Goal: Task Accomplishment & Management: Manage account settings

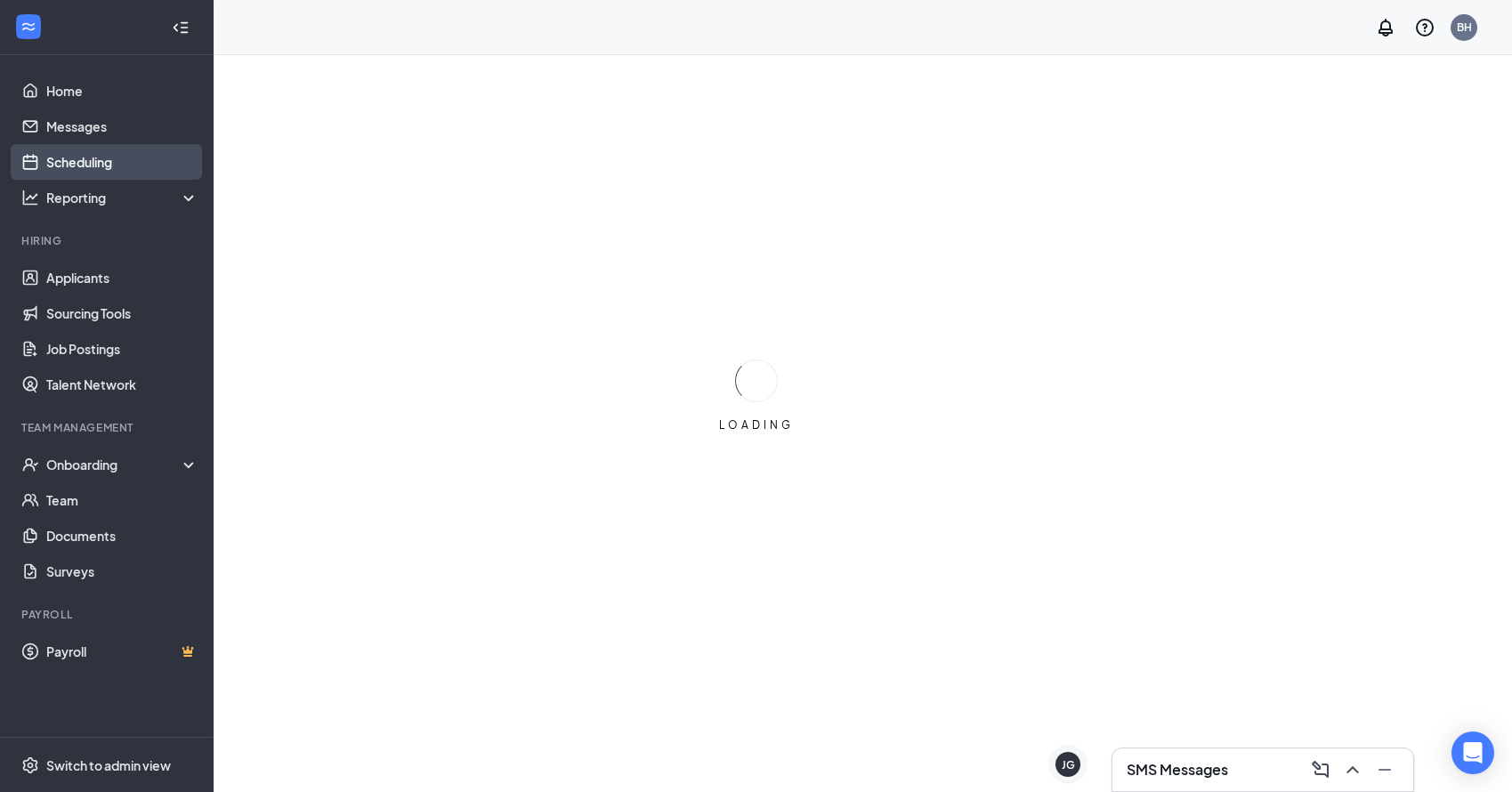
click at [88, 165] on link "Scheduling" at bounding box center [122, 161] width 152 height 36
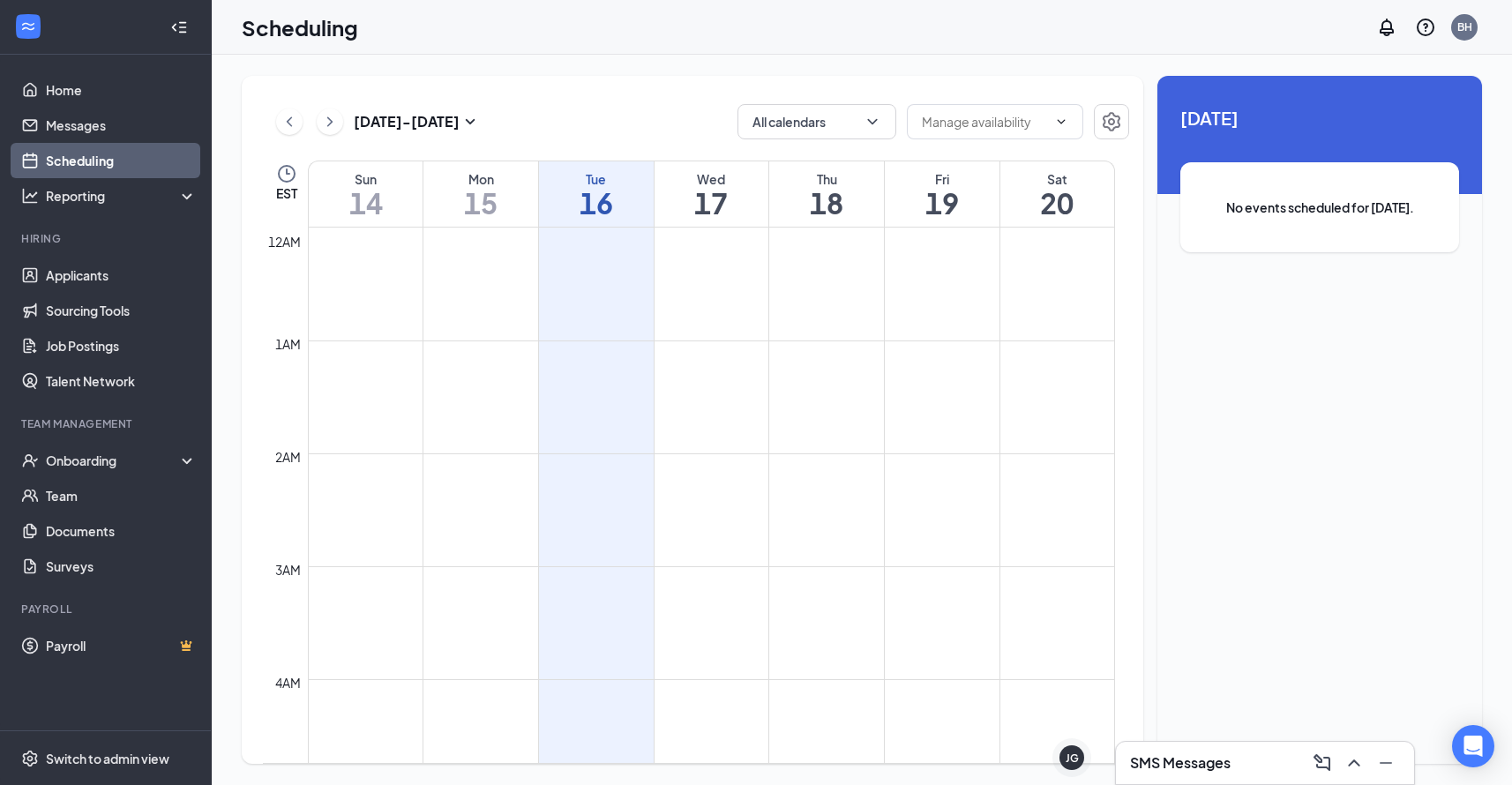
scroll to position [868, 0]
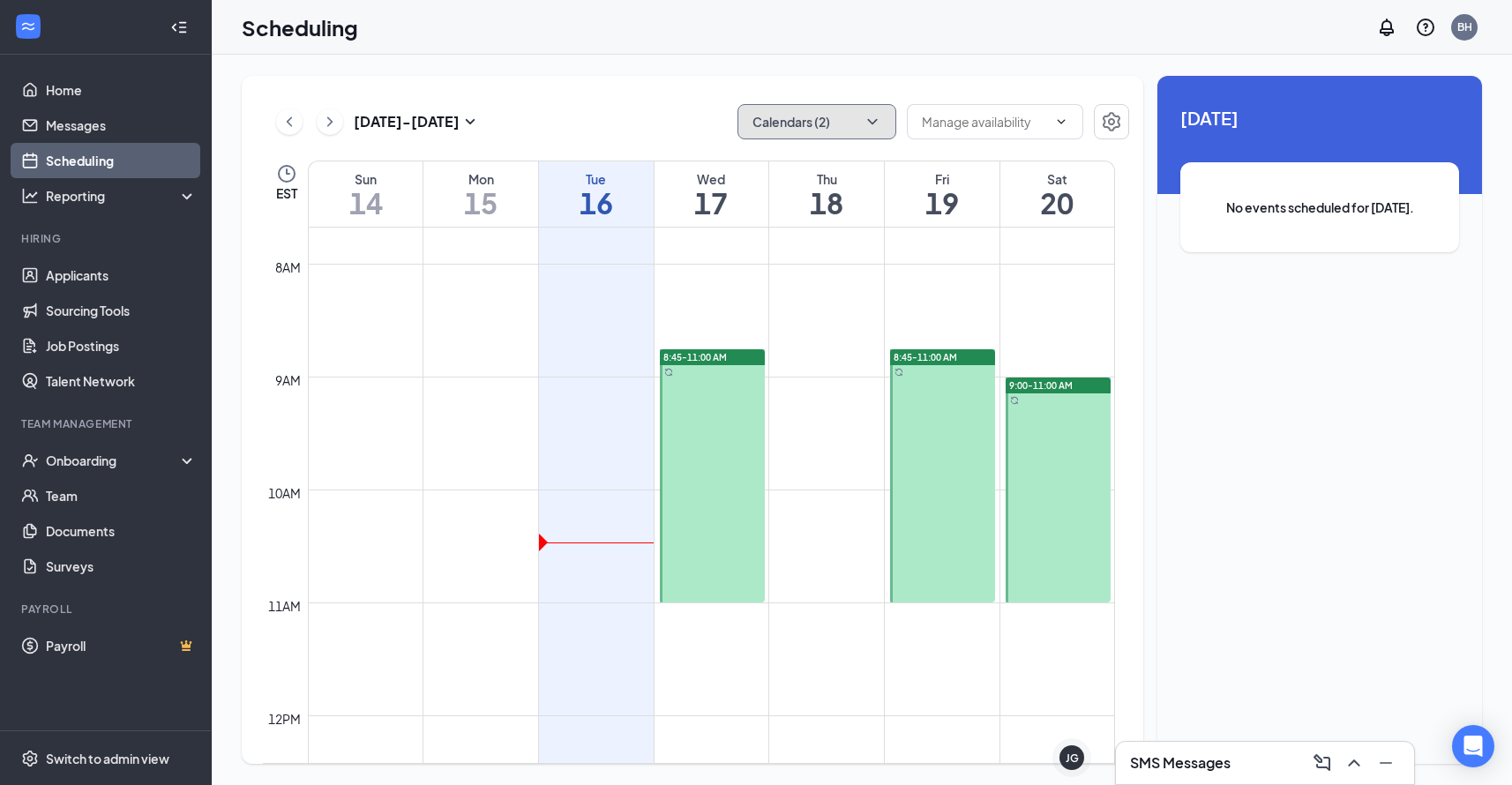
click at [873, 116] on icon "ChevronDown" at bounding box center [872, 121] width 17 height 17
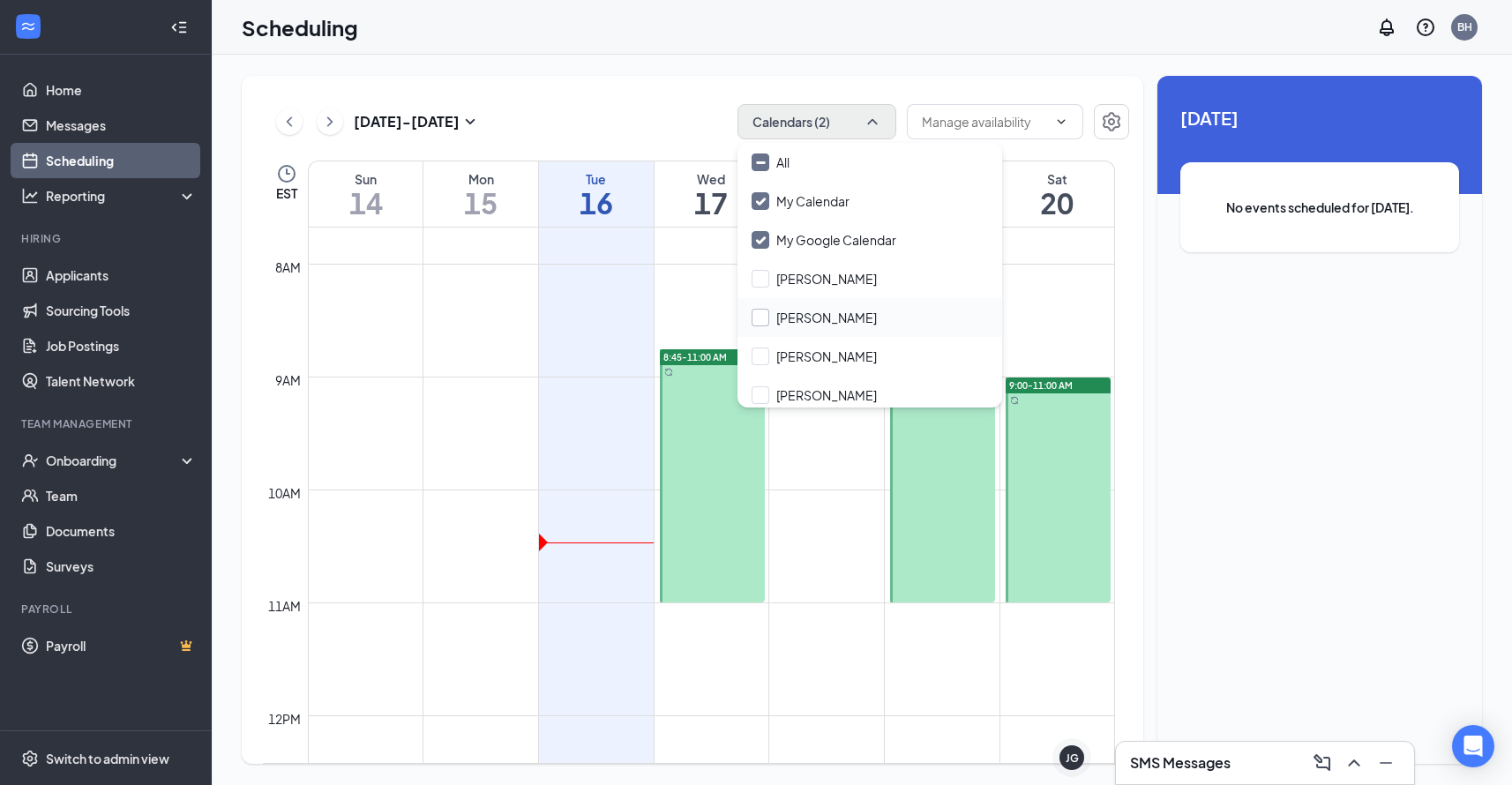
click at [763, 313] on input "[PERSON_NAME]" at bounding box center [814, 317] width 125 height 17
checkbox input "true"
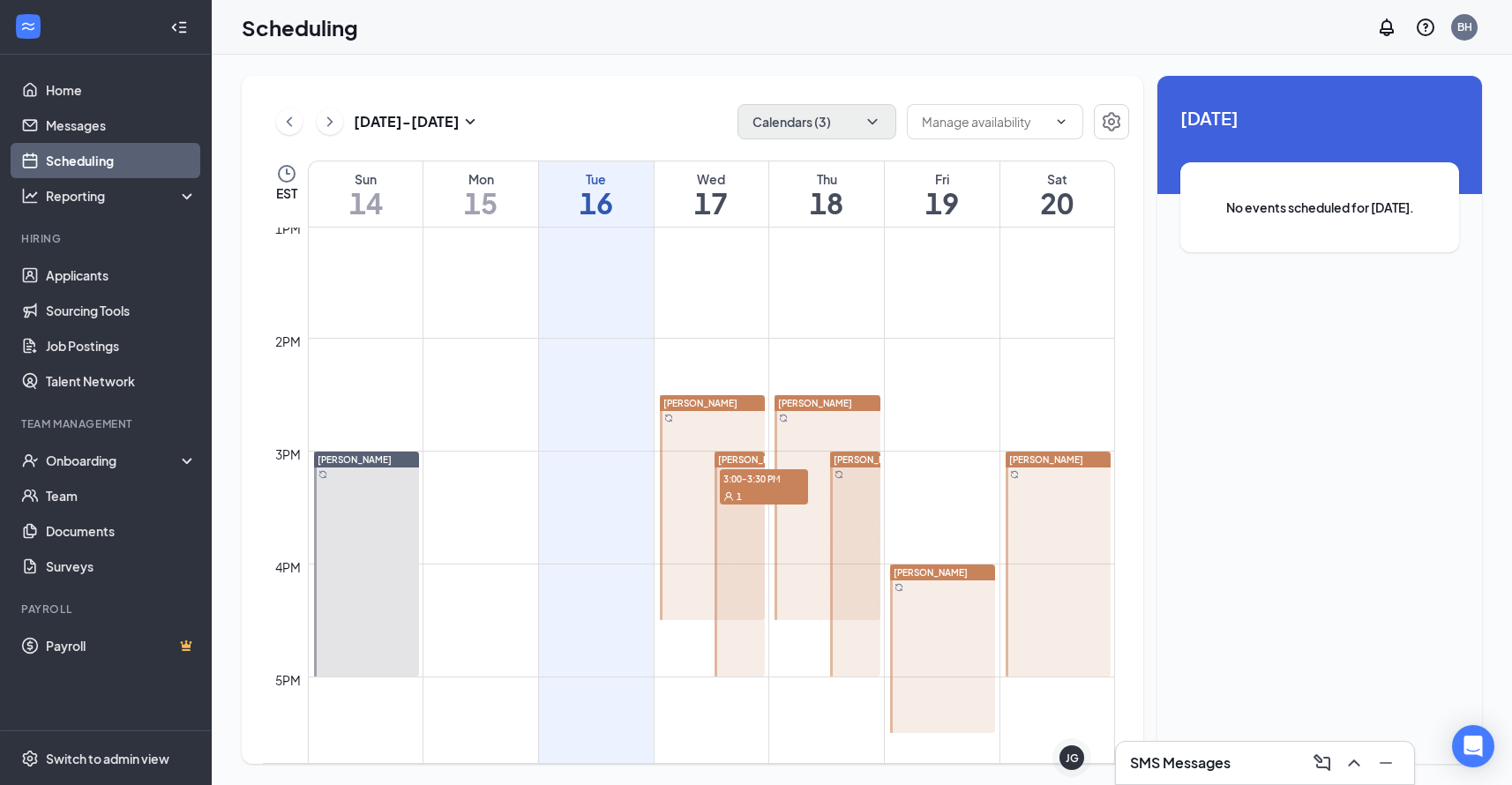
scroll to position [1485, 0]
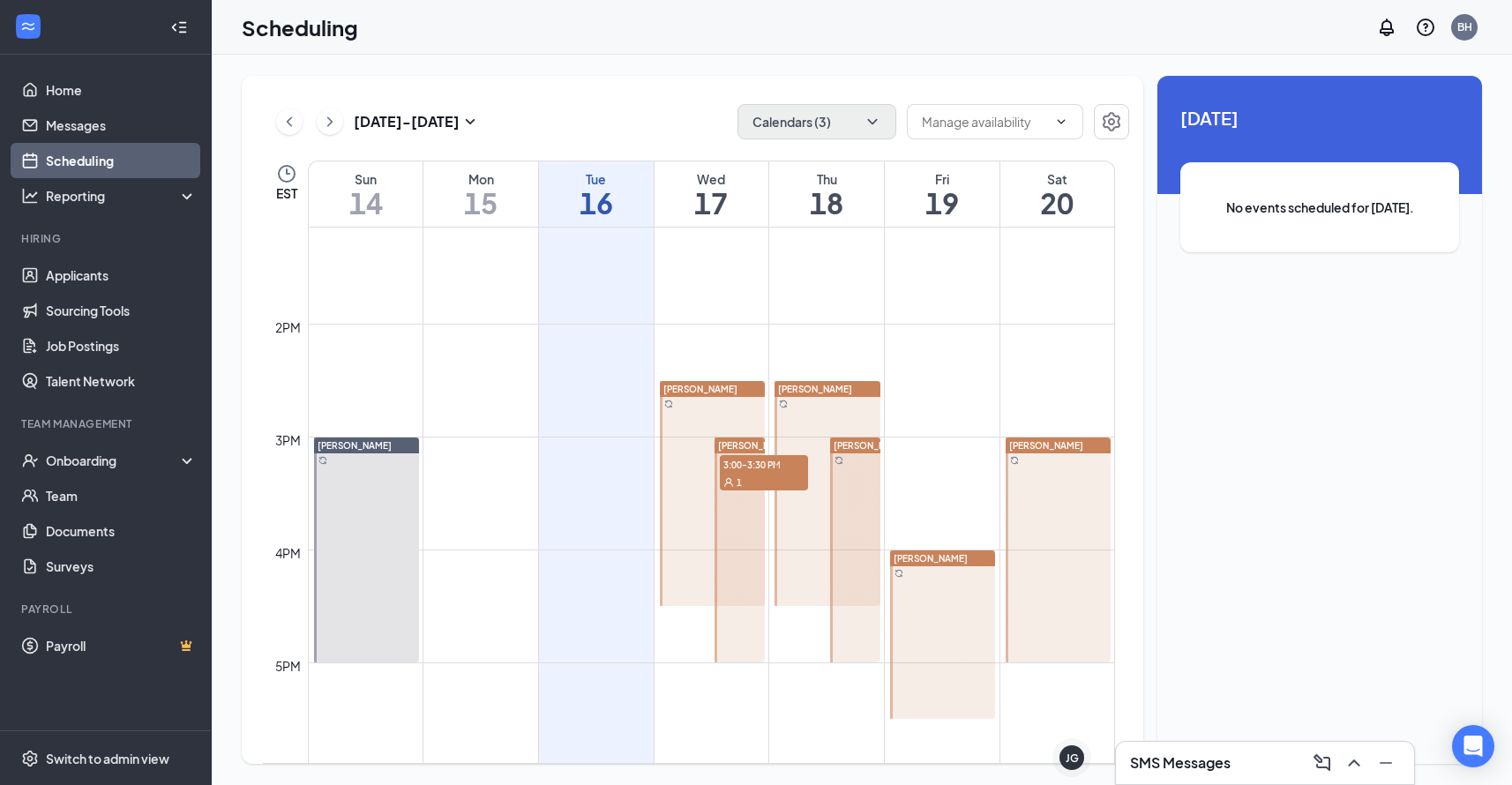
click at [736, 447] on span "[PERSON_NAME]" at bounding box center [756, 446] width 74 height 11
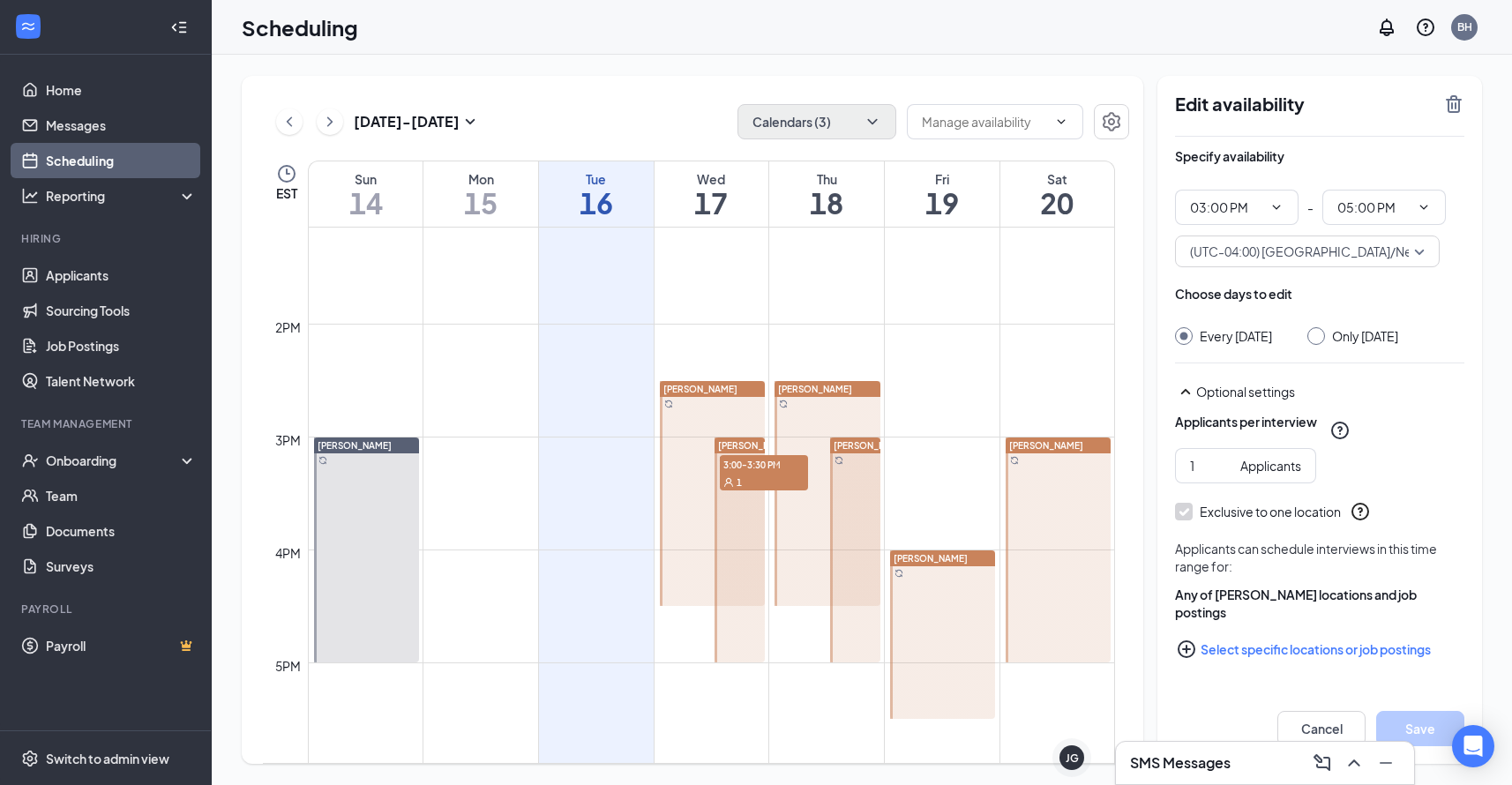
scroll to position [9, 0]
click at [1189, 657] on icon "PlusCircle" at bounding box center [1186, 649] width 21 height 21
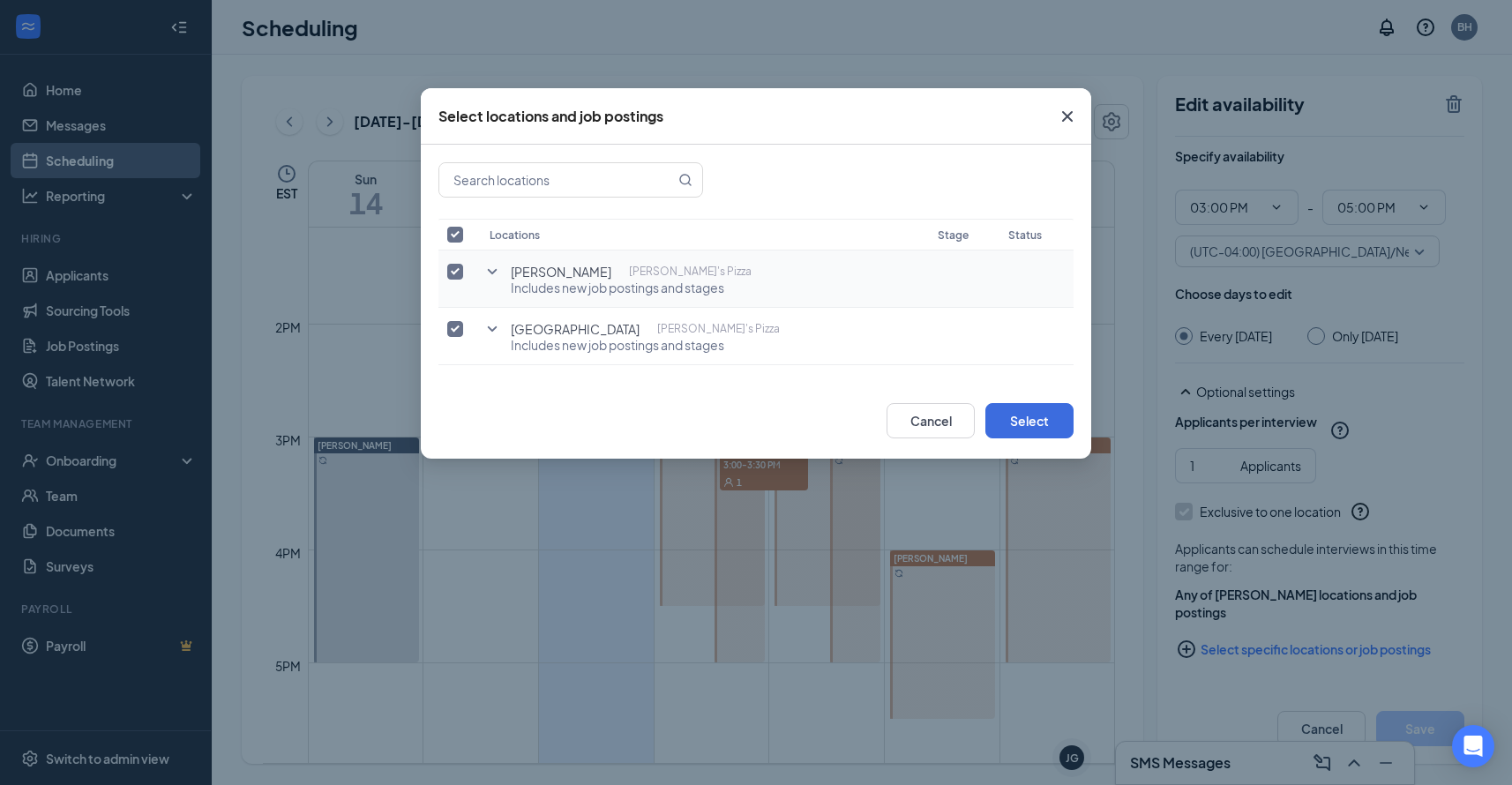
click at [453, 270] on input "checkbox" at bounding box center [454, 271] width 15 height 15
checkbox input "false"
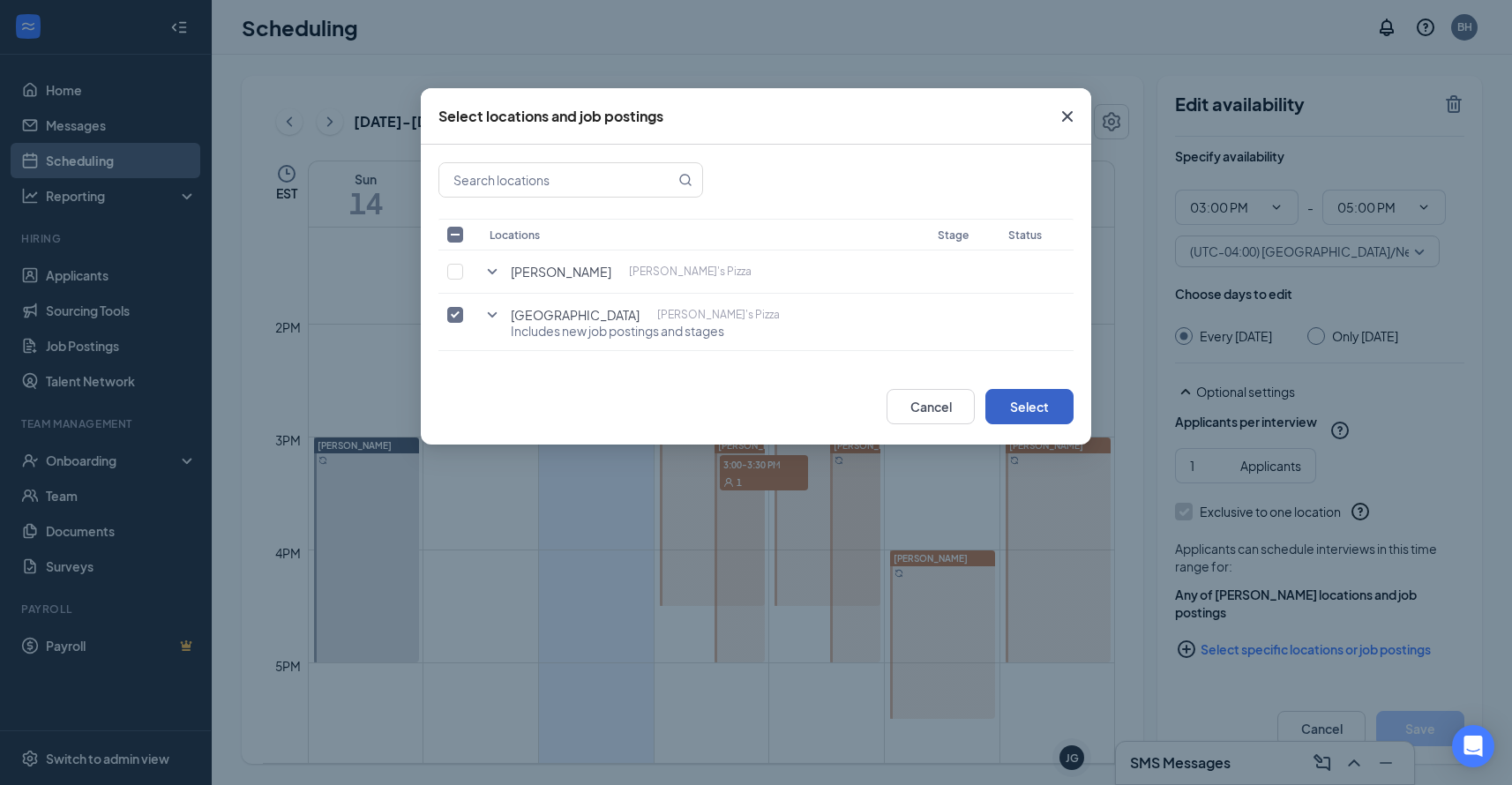
click at [1046, 401] on button "Select" at bounding box center [1029, 406] width 88 height 35
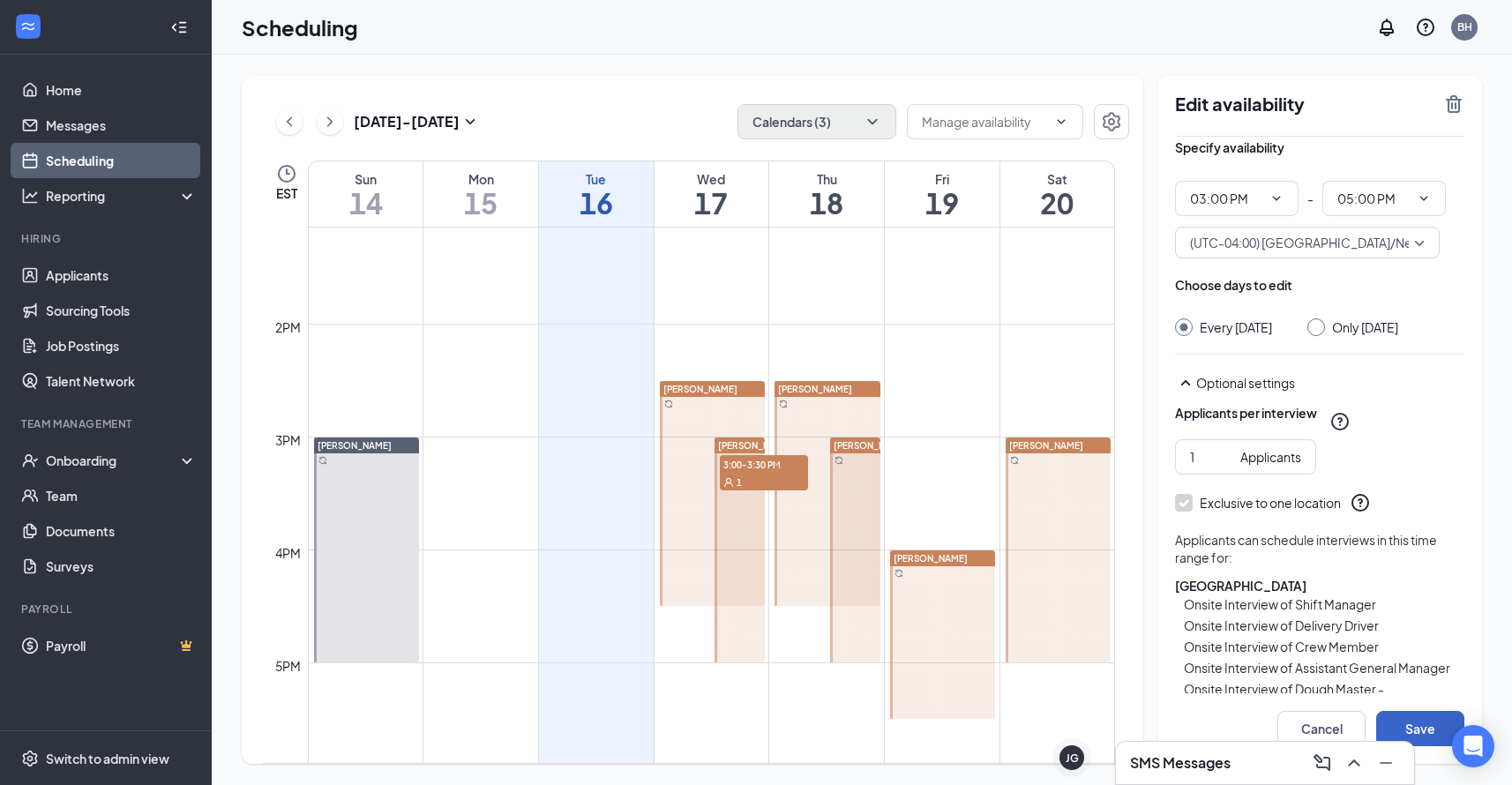
click at [1416, 730] on button "Save" at bounding box center [1419, 729] width 88 height 35
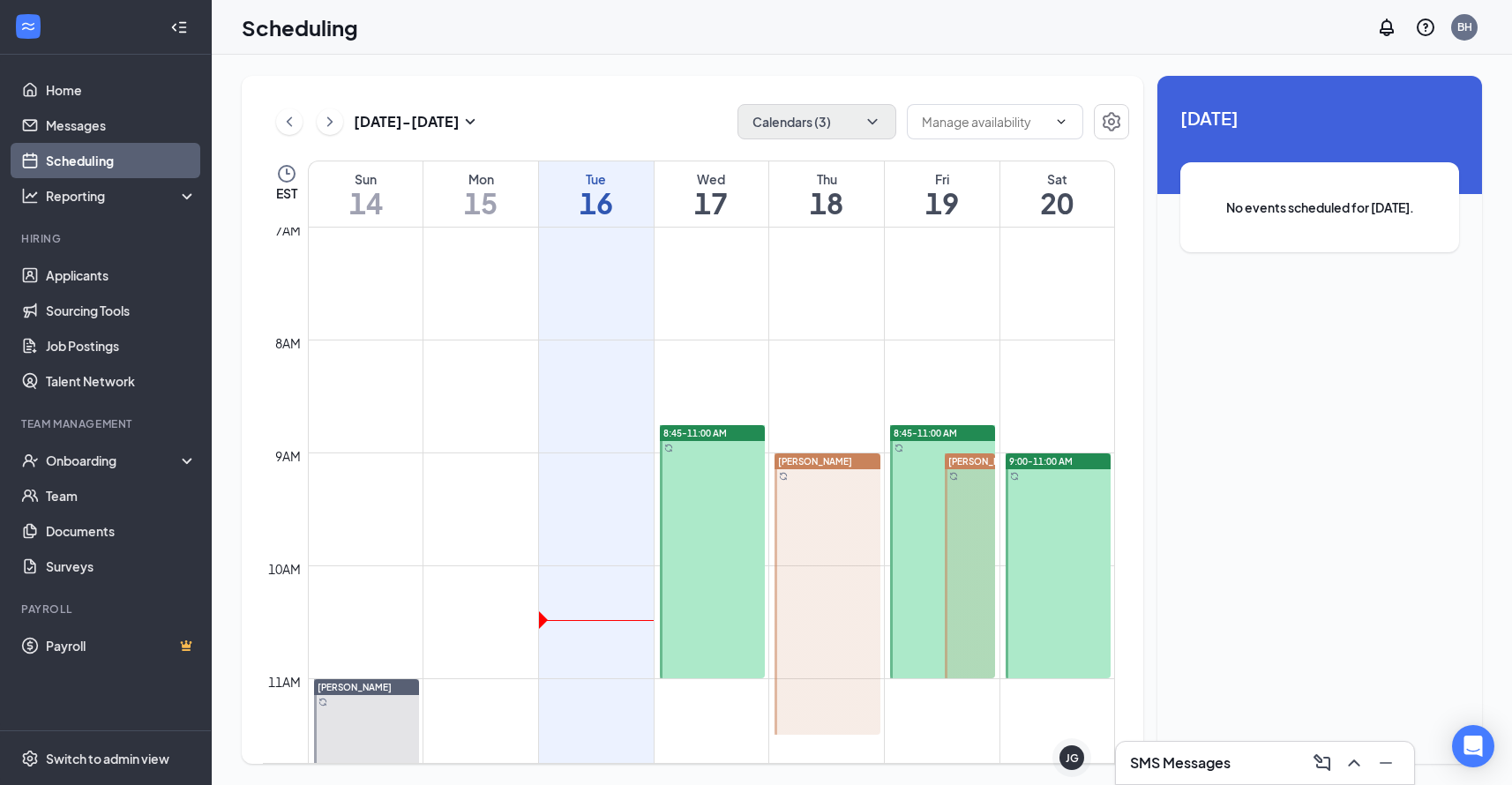
scroll to position [758, 0]
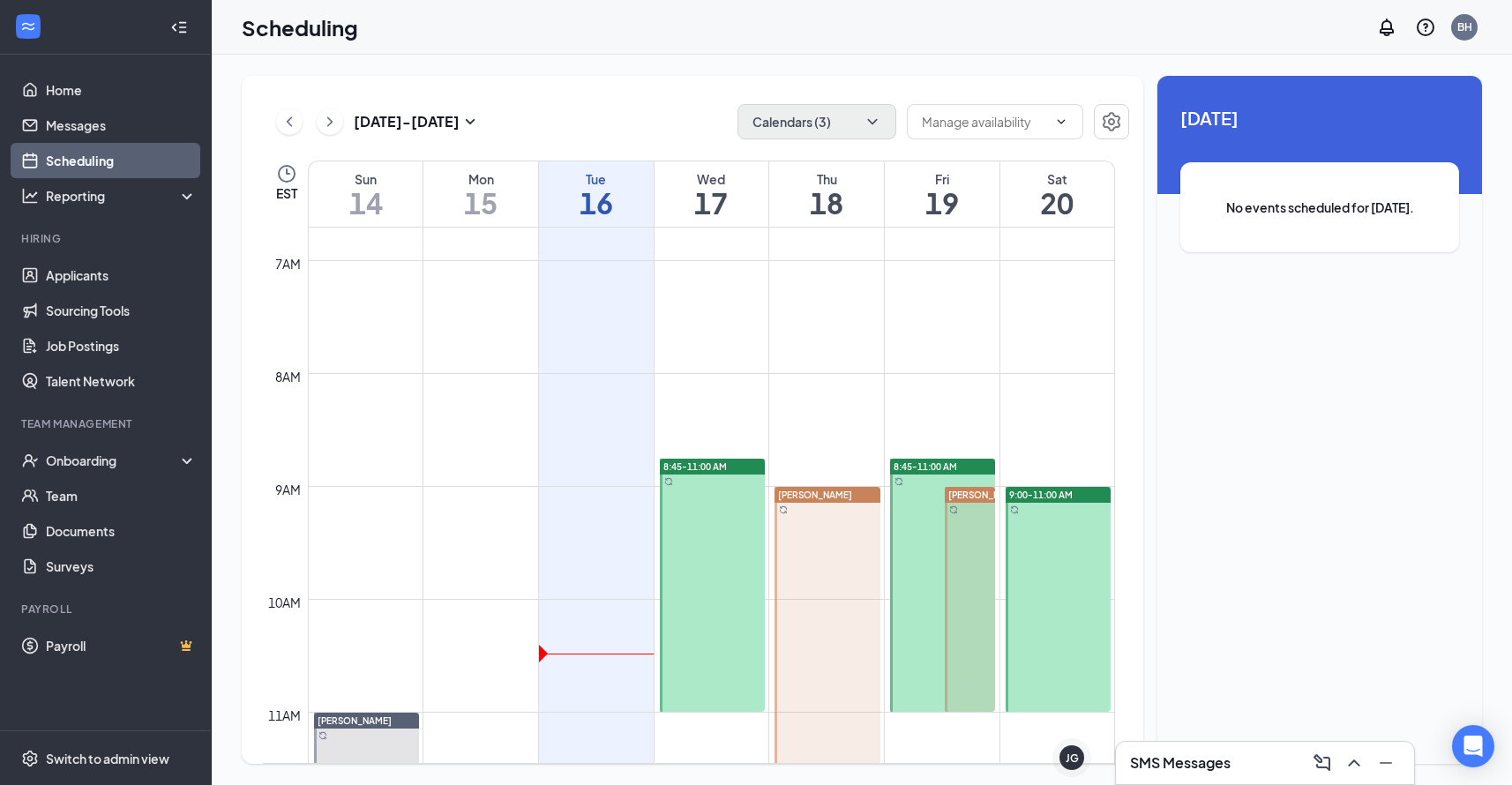
click at [973, 494] on span "[PERSON_NAME]" at bounding box center [985, 495] width 74 height 11
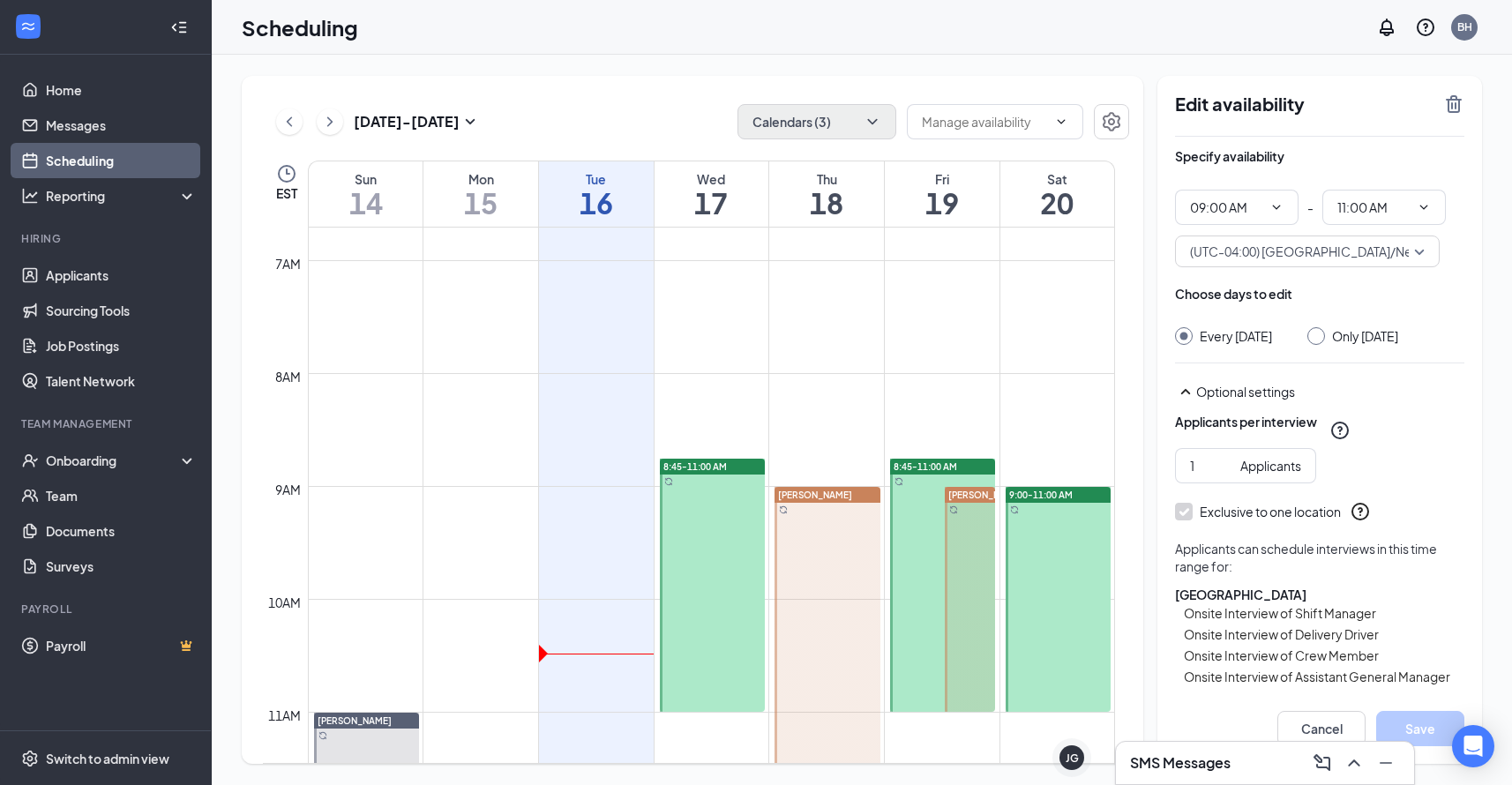
click at [836, 493] on span "[PERSON_NAME]" at bounding box center [815, 495] width 74 height 11
type input "09:00 AM"
type input "11:30 AM"
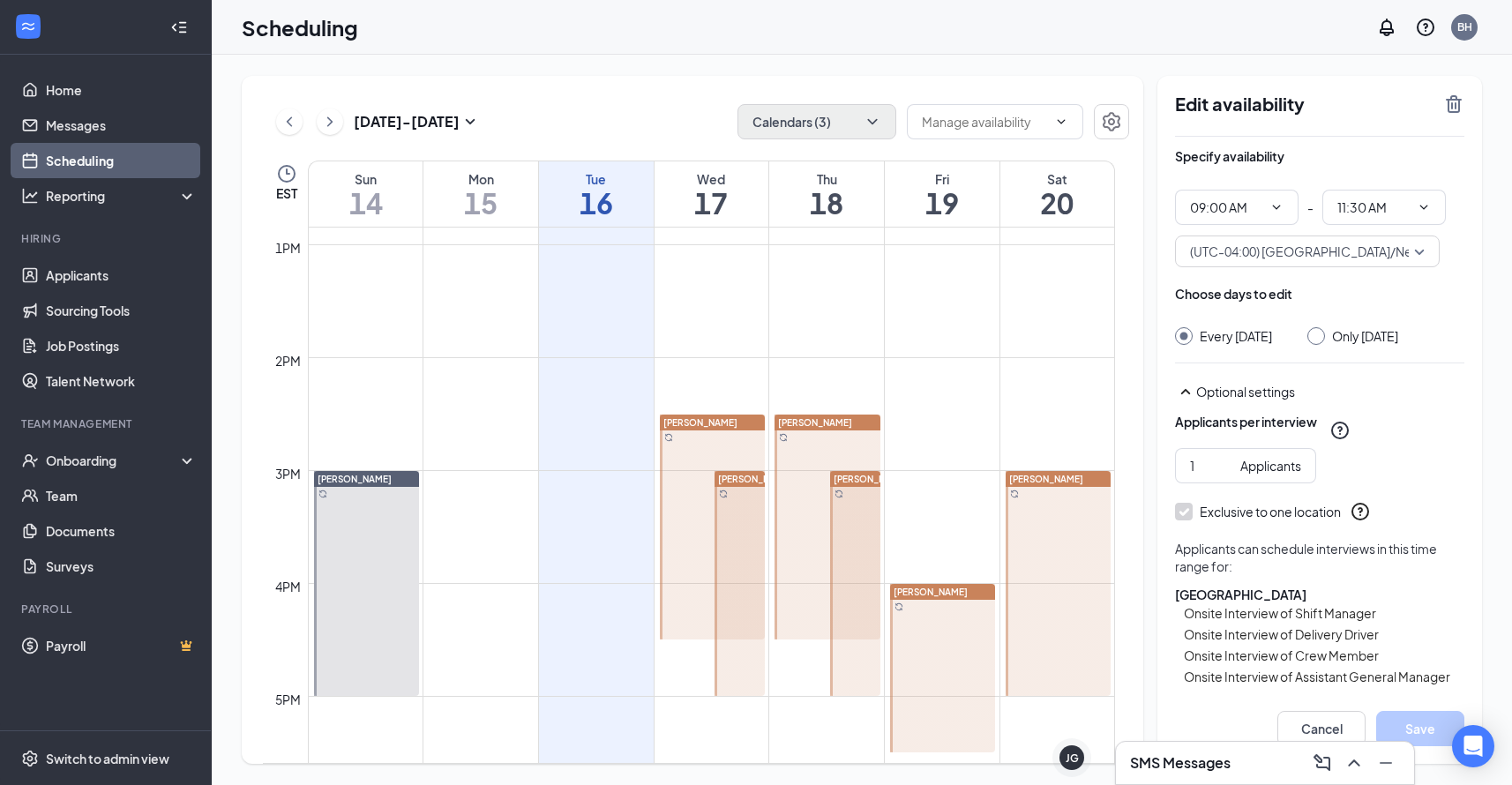
scroll to position [1456, 0]
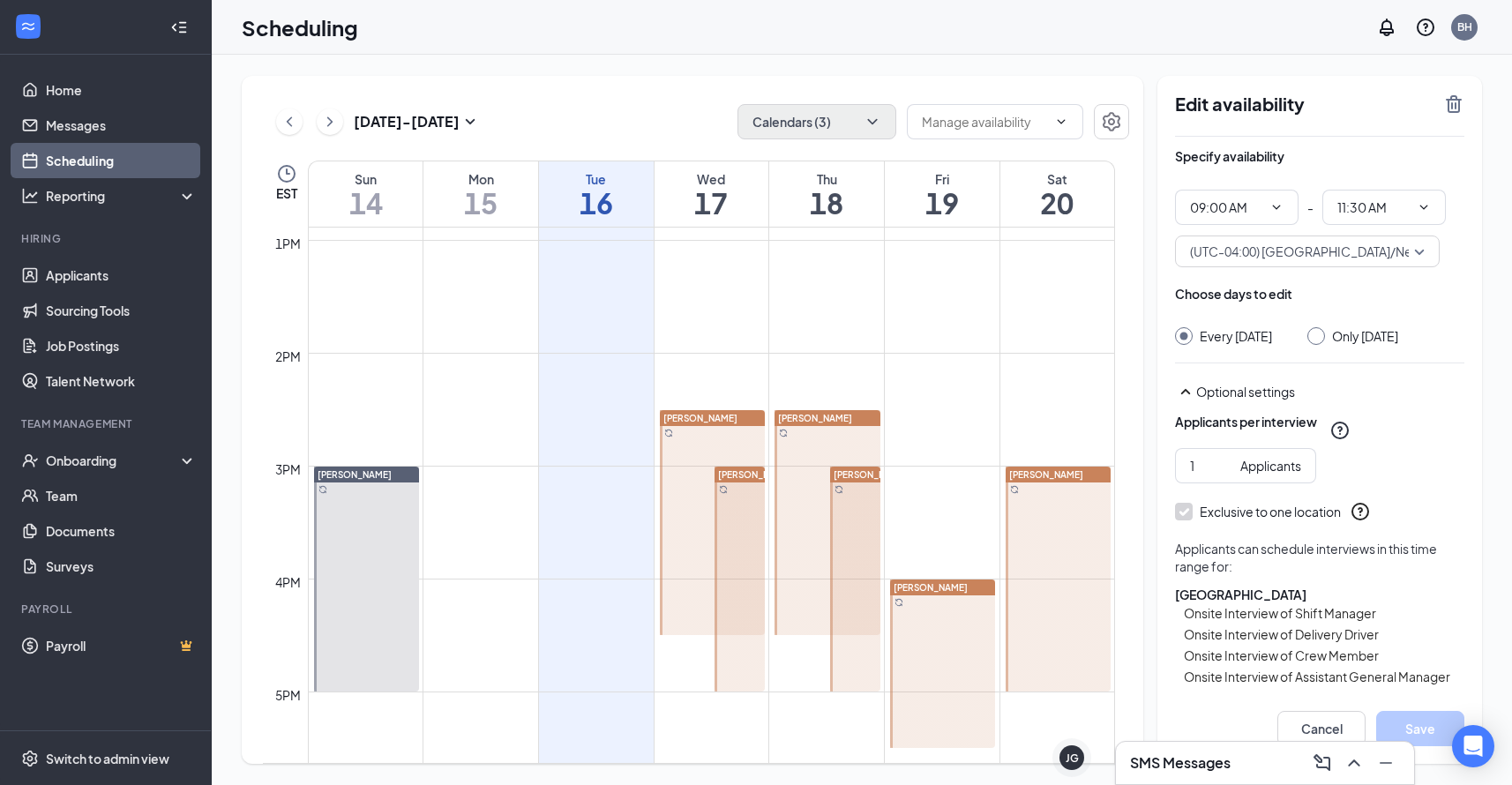
click at [716, 417] on span "[PERSON_NAME]" at bounding box center [700, 418] width 74 height 11
click at [745, 475] on span "[PERSON_NAME]" at bounding box center [756, 475] width 74 height 11
click at [857, 477] on span "[PERSON_NAME]" at bounding box center [871, 475] width 74 height 11
click at [846, 418] on span "[PERSON_NAME]" at bounding box center [815, 418] width 74 height 11
click at [940, 590] on span "[PERSON_NAME]" at bounding box center [931, 588] width 74 height 11
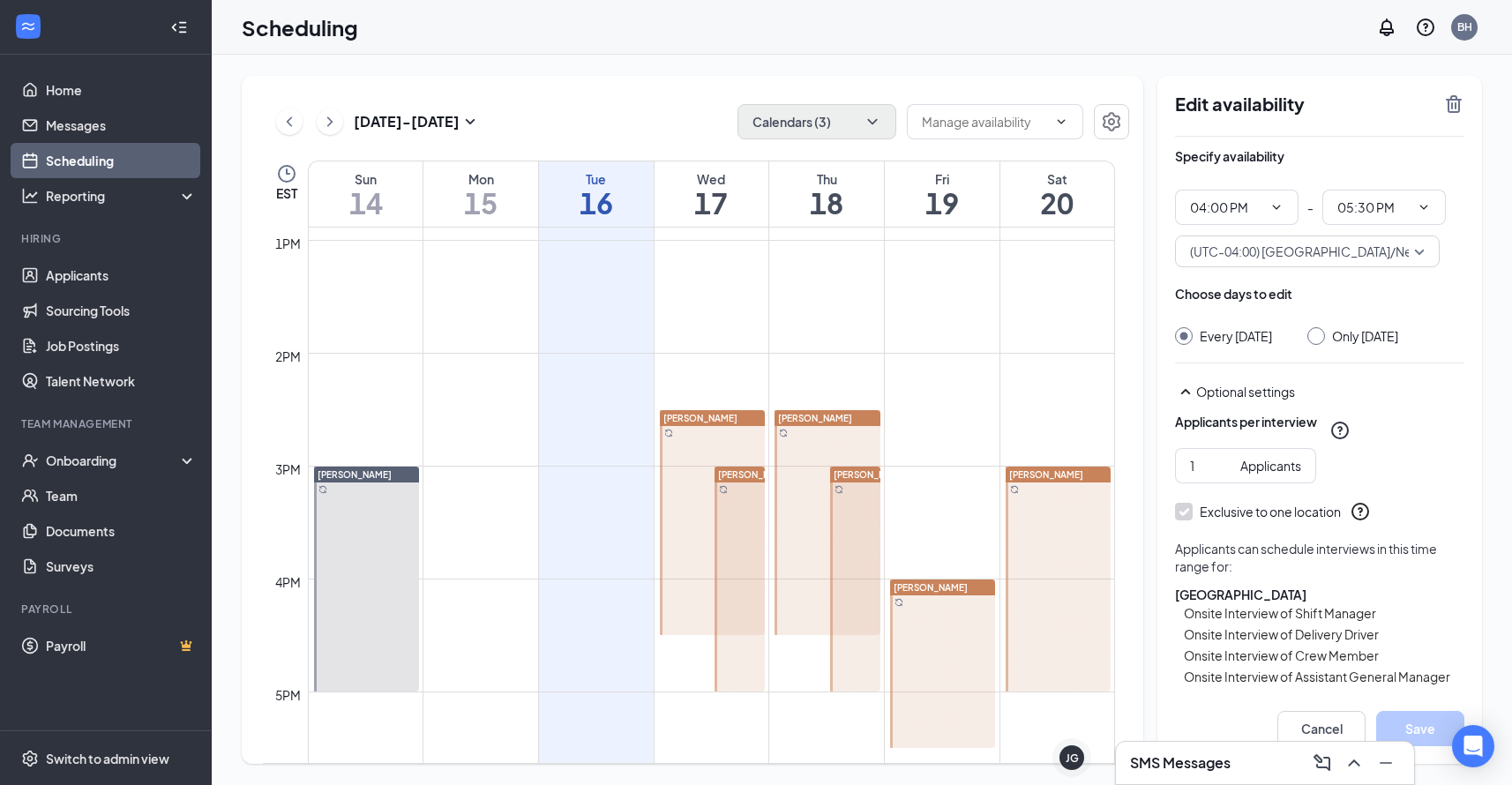
click at [1051, 472] on span "[PERSON_NAME]" at bounding box center [1046, 475] width 74 height 11
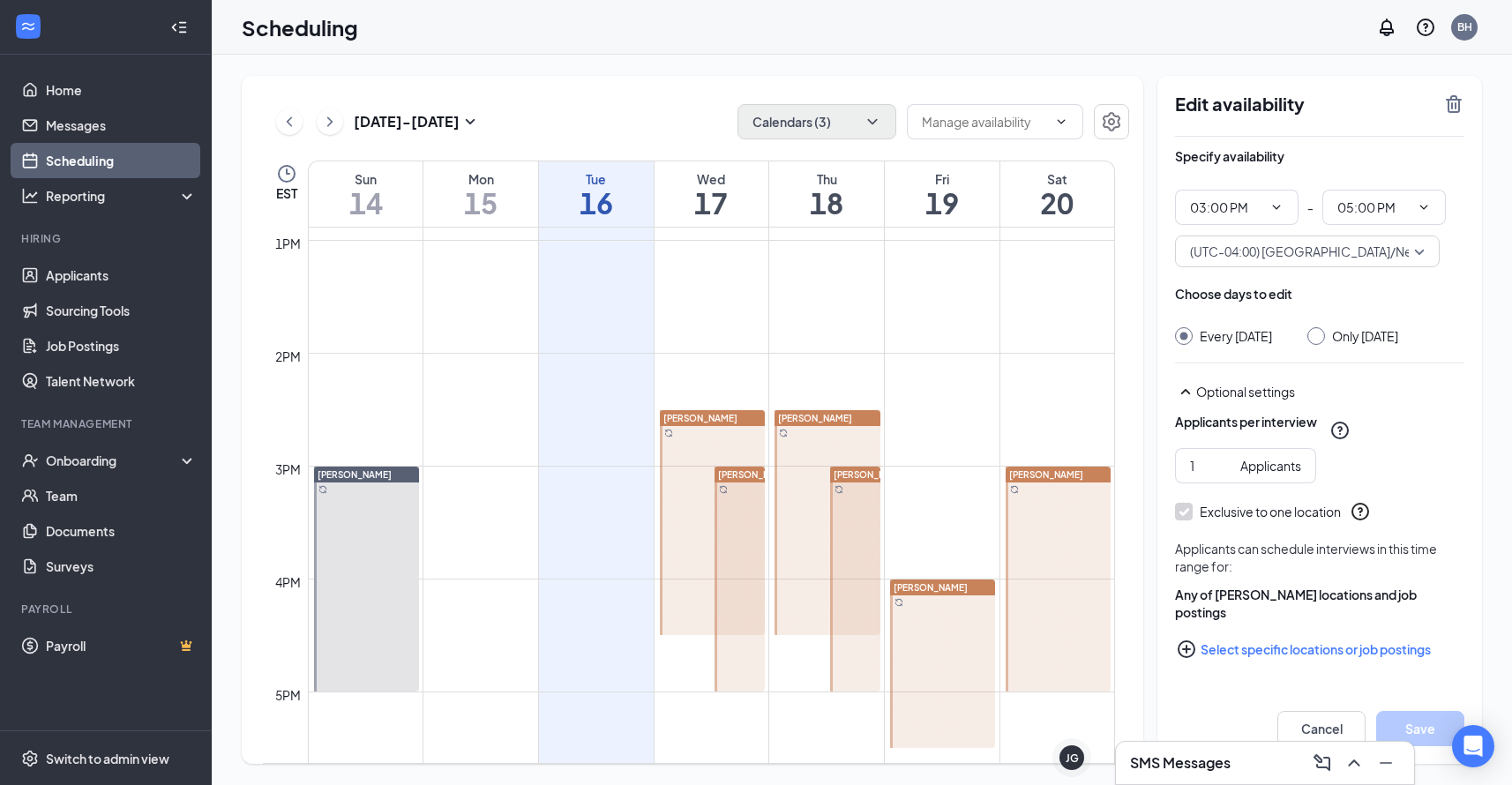
click at [1179, 660] on icon "PlusCircle" at bounding box center [1186, 649] width 21 height 21
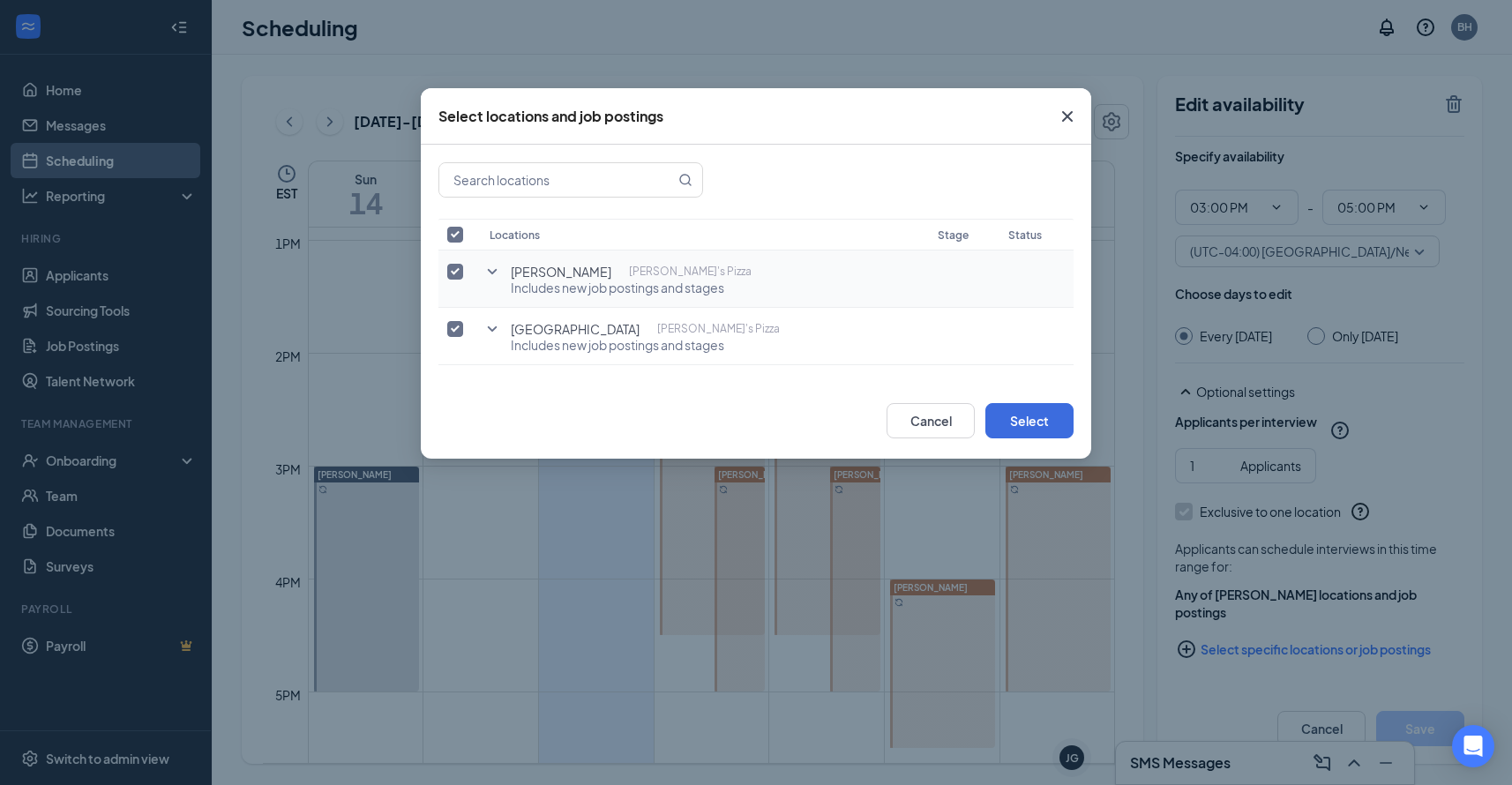
click at [456, 267] on input "checkbox" at bounding box center [454, 271] width 15 height 15
checkbox input "false"
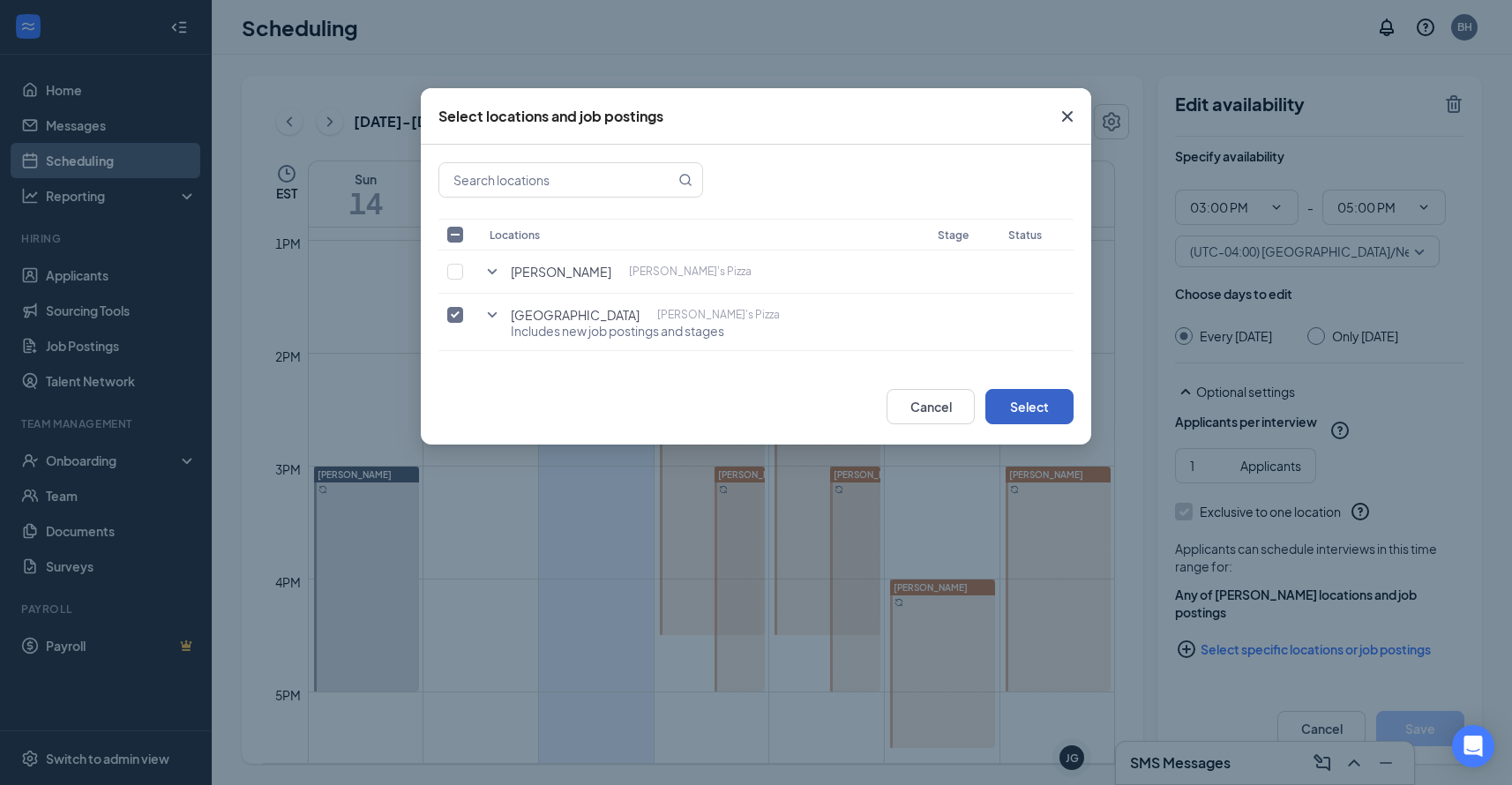
click at [1025, 402] on button "Select" at bounding box center [1029, 406] width 88 height 35
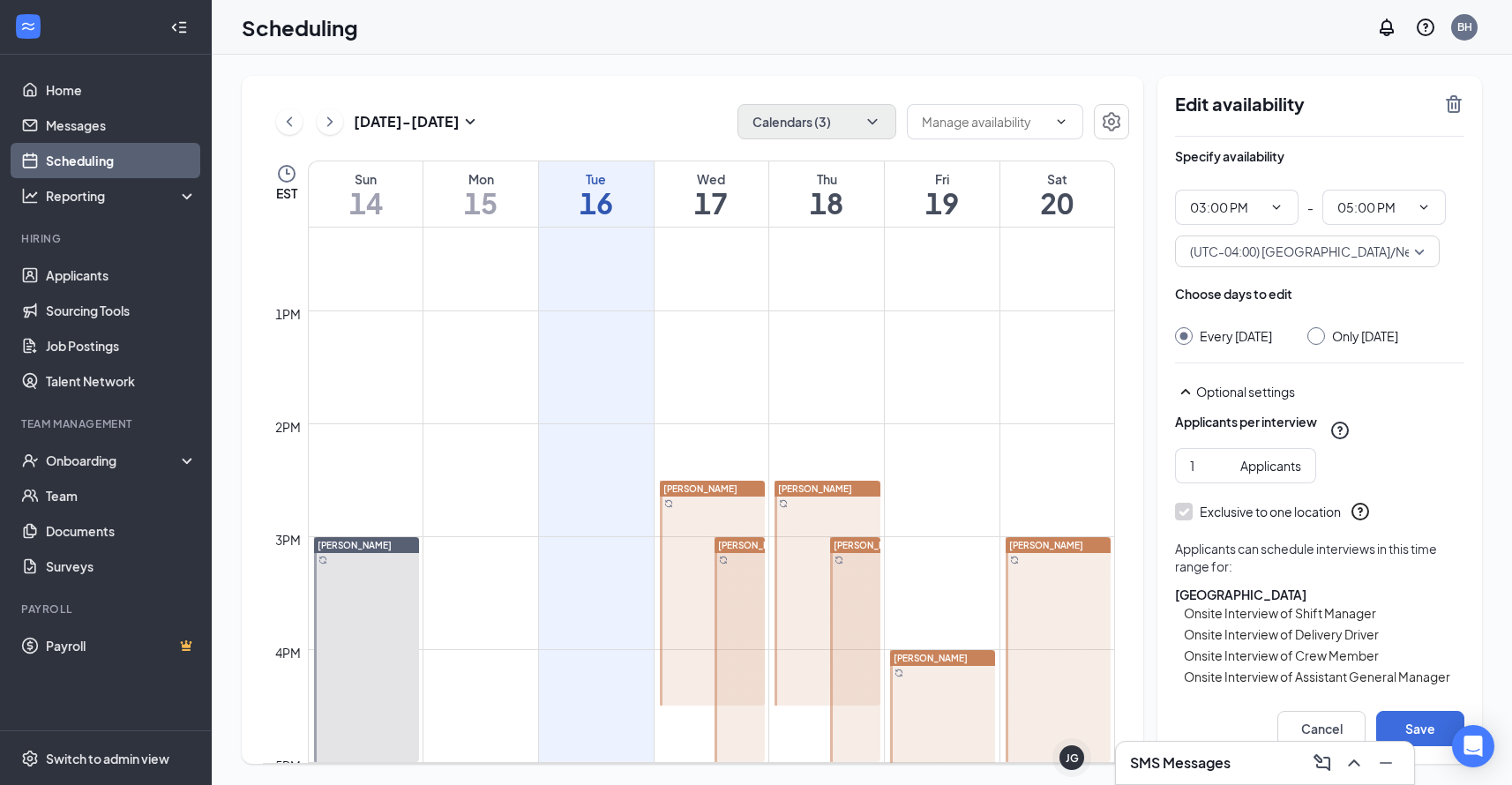
scroll to position [1280, 0]
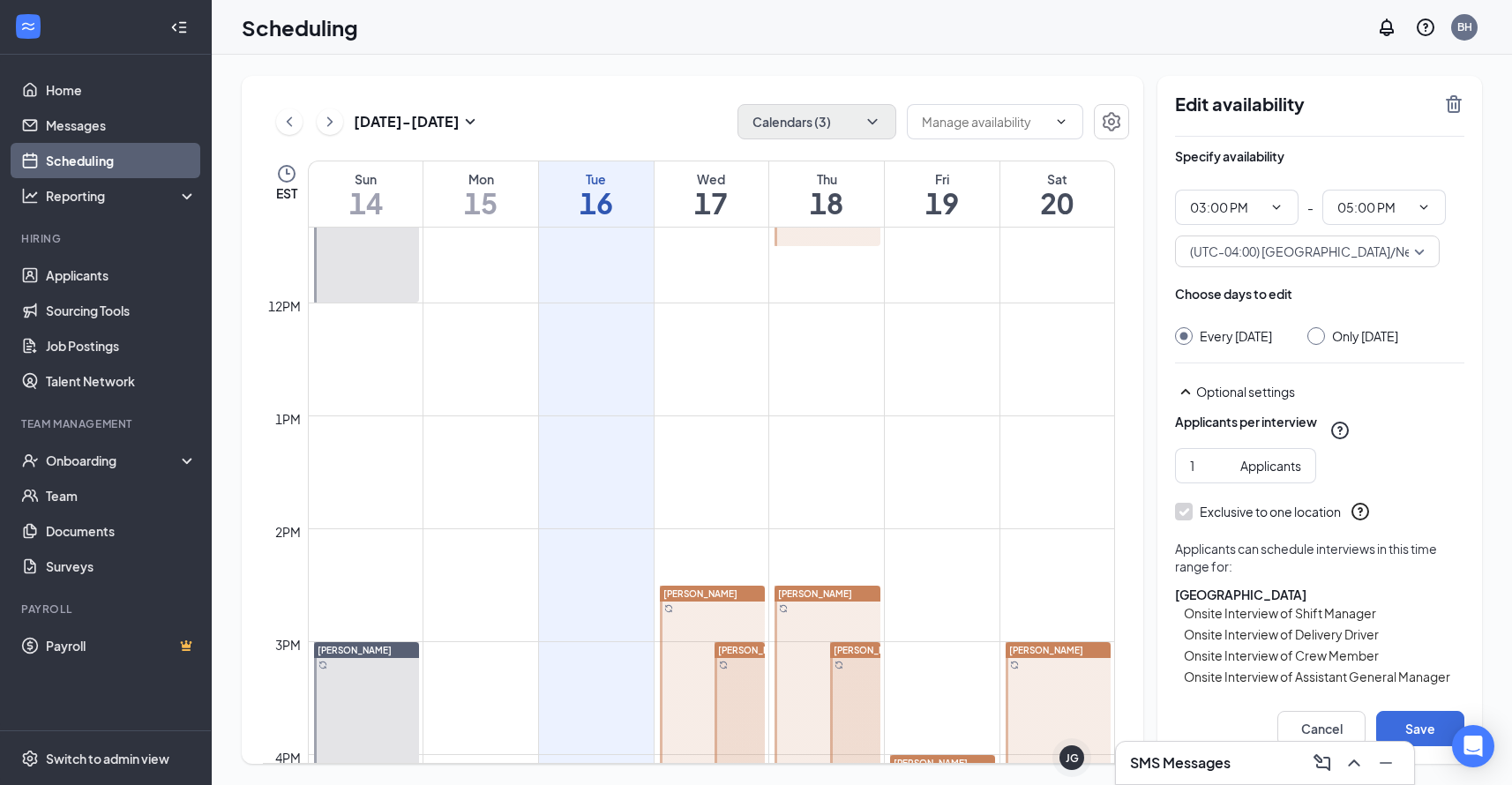
click at [341, 645] on span "[PERSON_NAME]" at bounding box center [355, 651] width 74 height 11
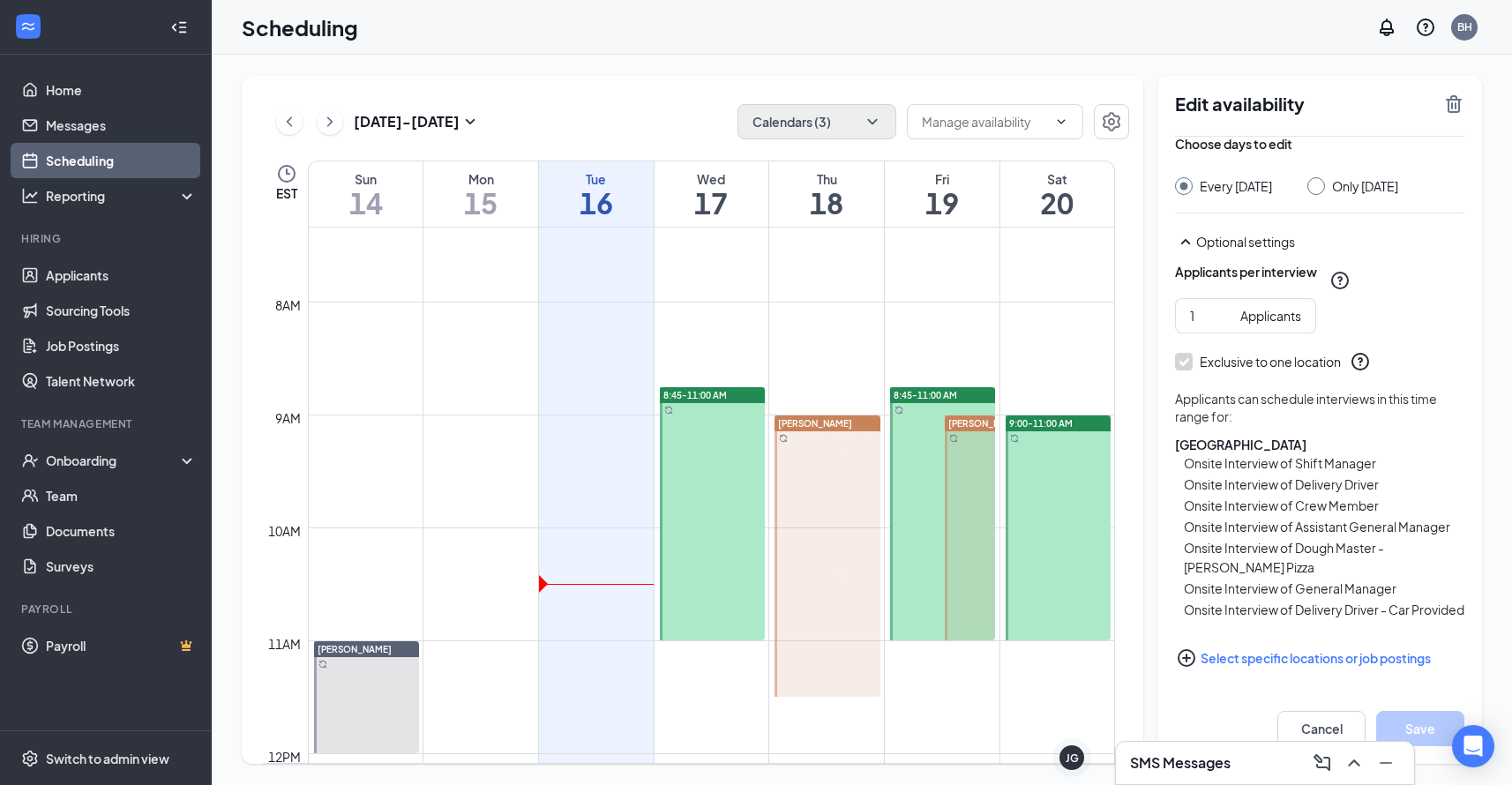
scroll to position [863, 0]
